Goal: Information Seeking & Learning: Check status

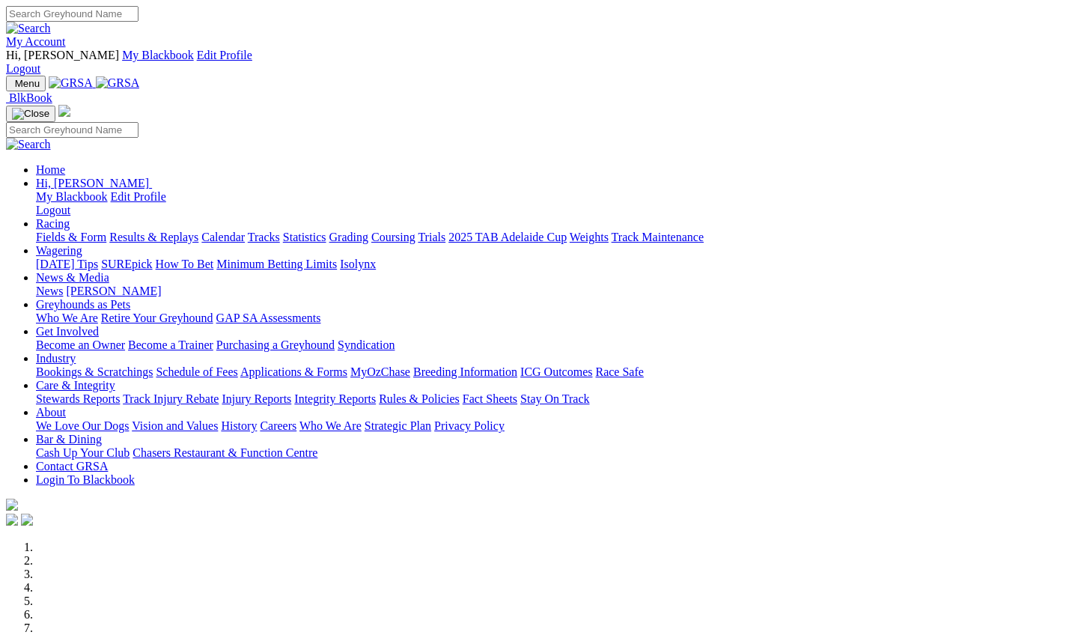
click at [70, 217] on link "Racing" at bounding box center [53, 223] width 34 height 13
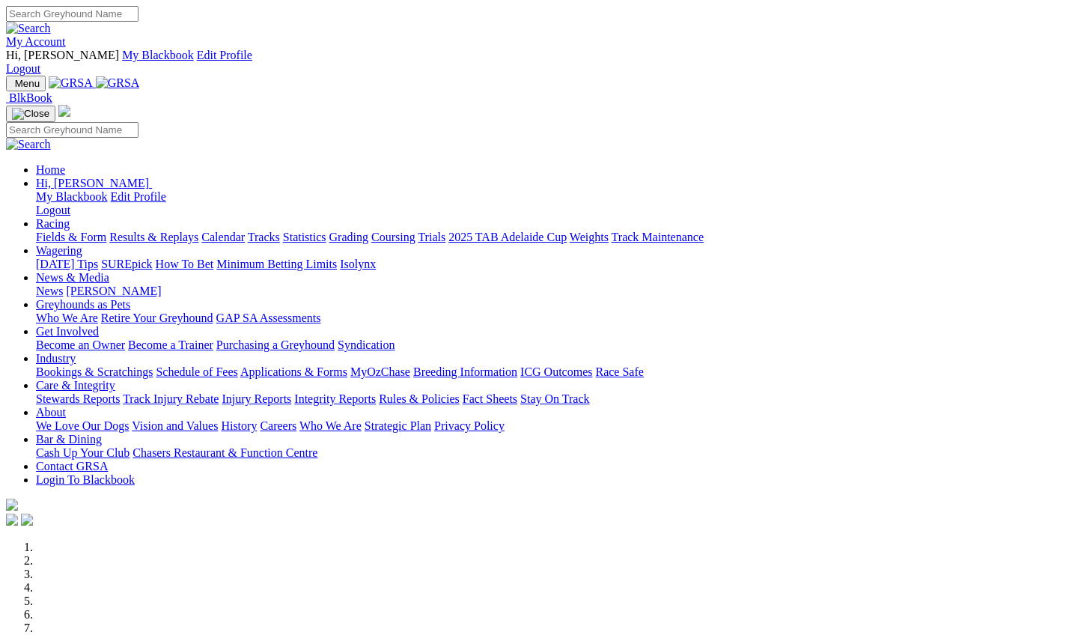
click at [70, 217] on link "Racing" at bounding box center [53, 223] width 34 height 13
click at [198, 231] on link "Results & Replays" at bounding box center [153, 237] width 89 height 13
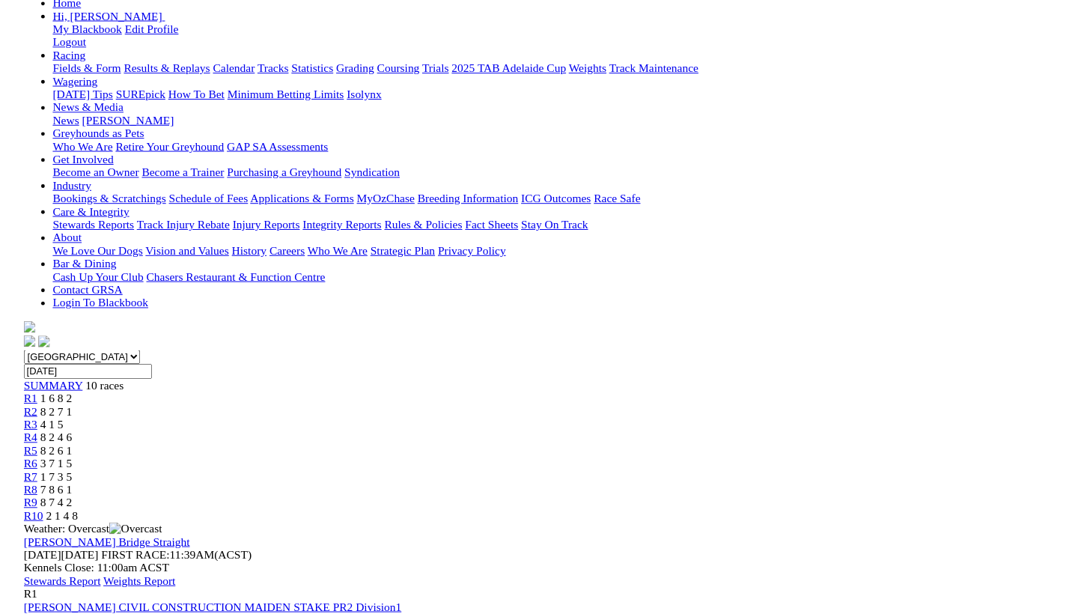
scroll to position [195, 0]
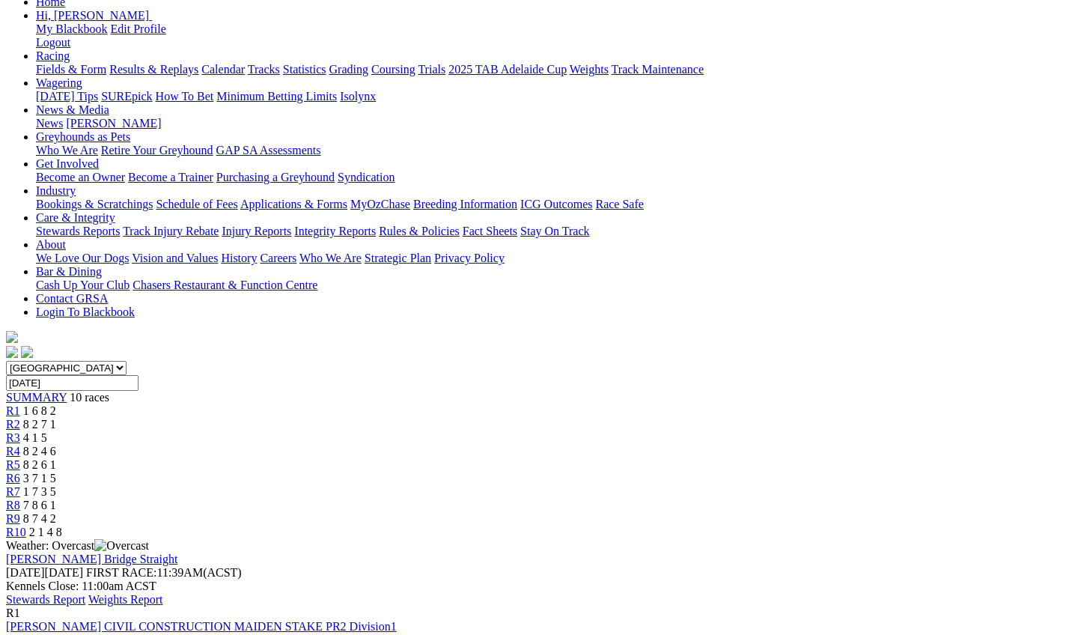
click at [85, 593] on link "Stewards Report" at bounding box center [45, 599] width 79 height 13
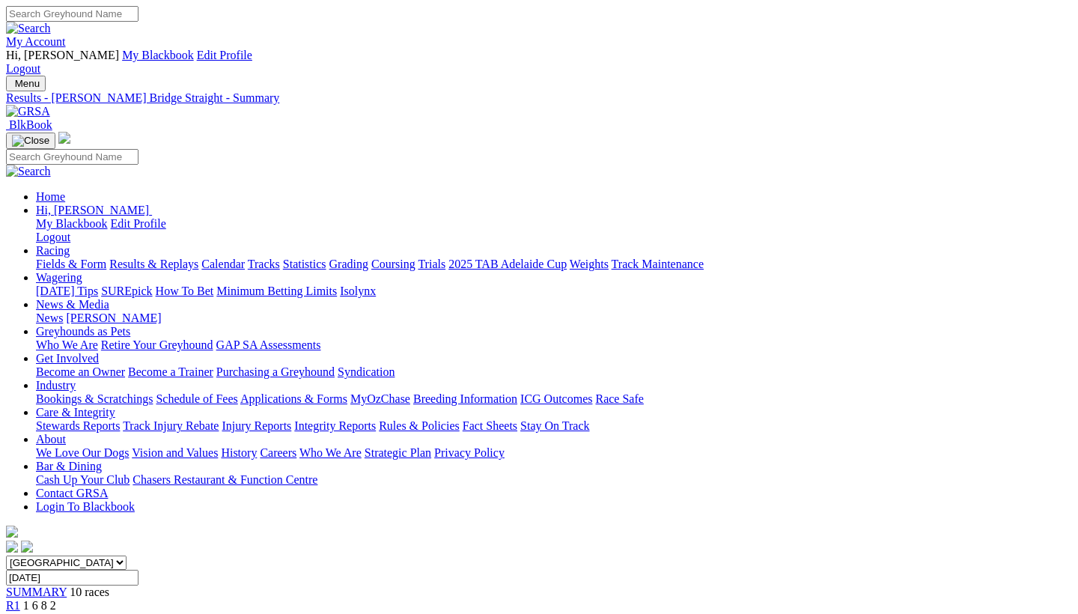
scroll to position [0, 1]
